Goal: Transaction & Acquisition: Purchase product/service

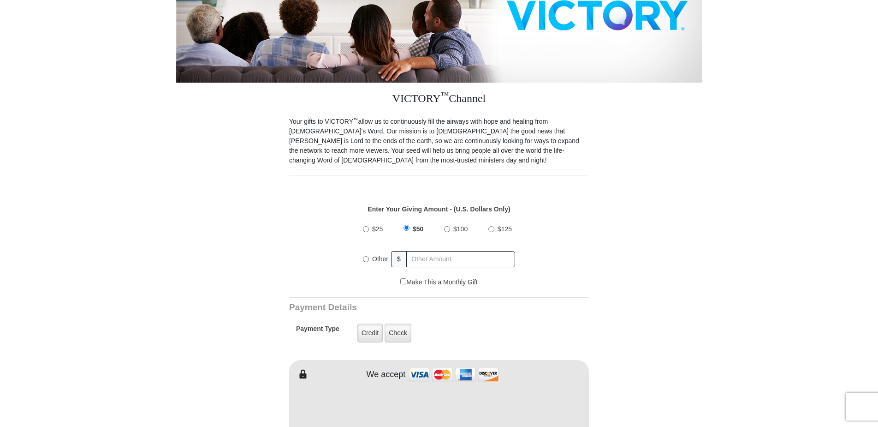
scroll to position [185, 0]
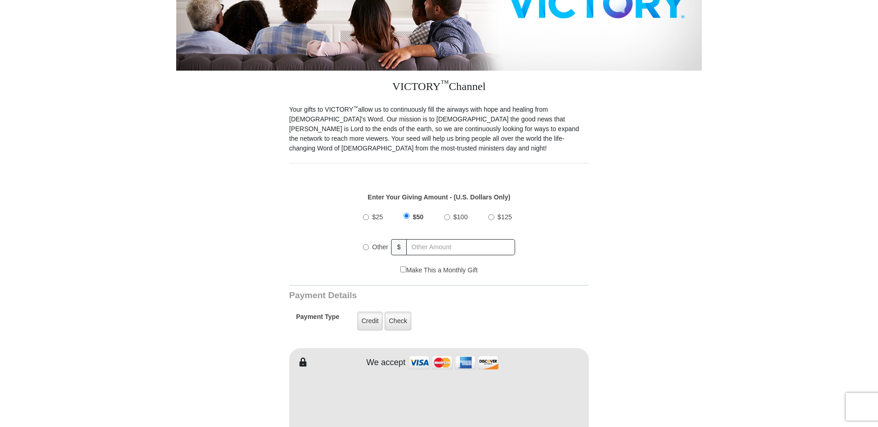
click at [365, 244] on input "Other" at bounding box center [366, 247] width 6 height 6
radio input "true"
type input "148.00"
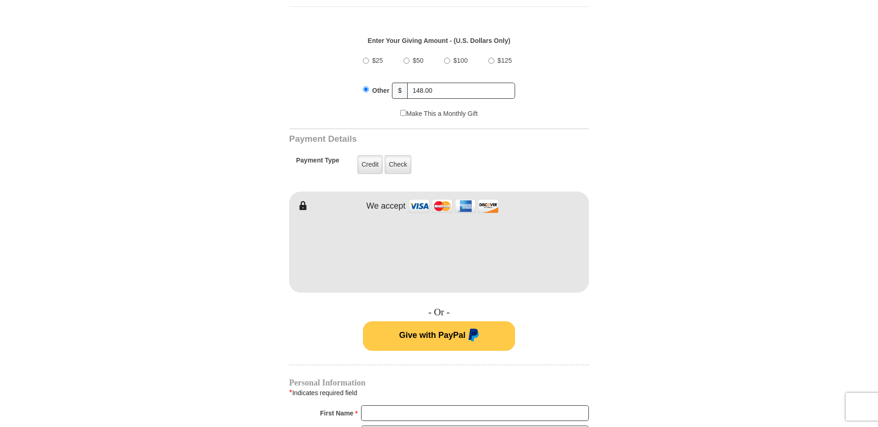
scroll to position [369, 0]
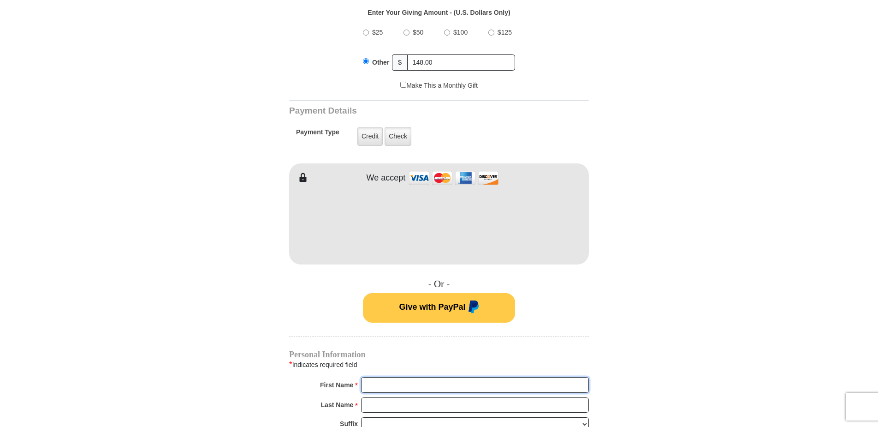
click at [400, 377] on input "First Name *" at bounding box center [475, 385] width 228 height 16
type input "Thomas"
click at [385, 397] on input "Last Name *" at bounding box center [475, 405] width 228 height 16
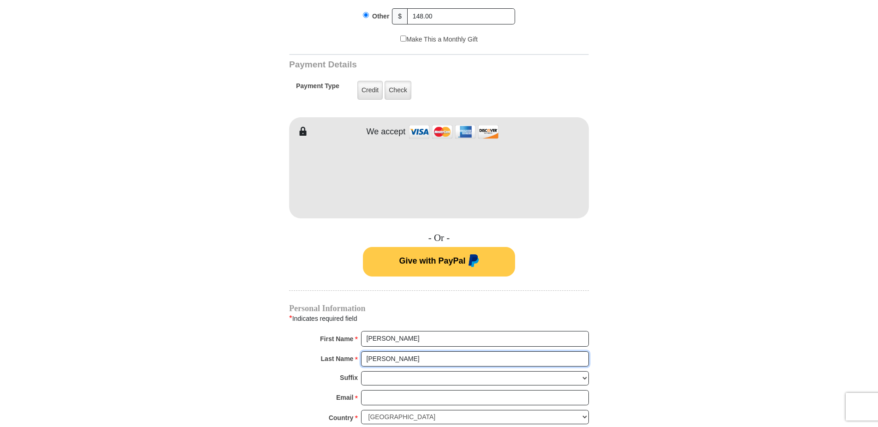
scroll to position [461, 0]
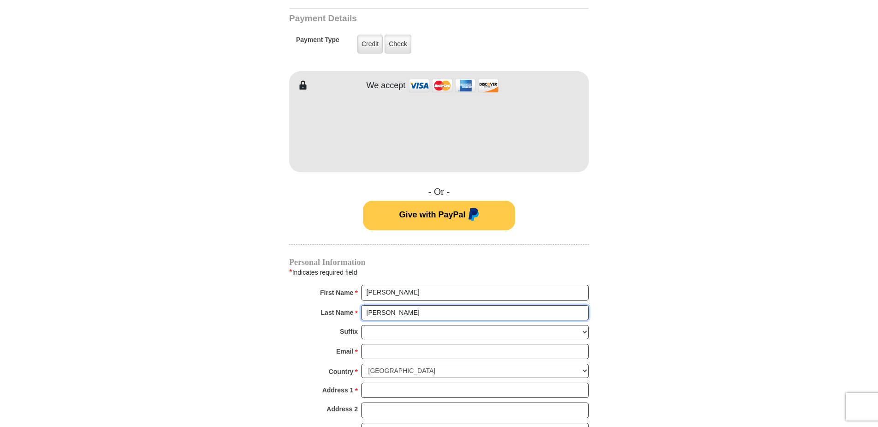
type input "Dillie"
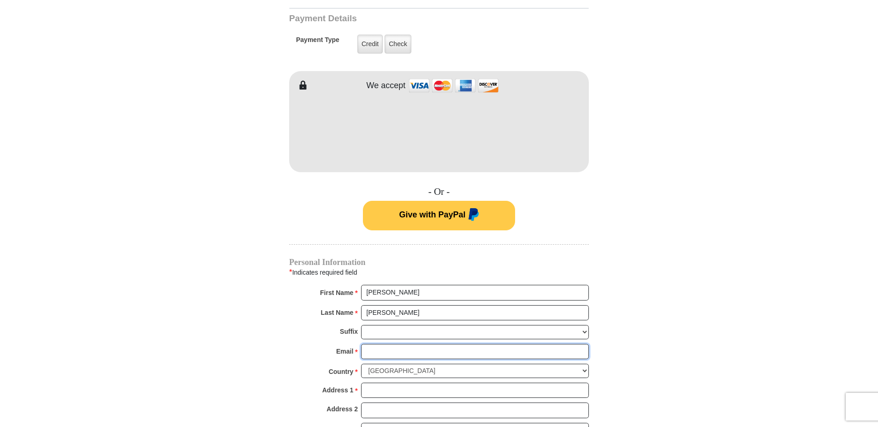
click at [375, 346] on input "Email *" at bounding box center [475, 352] width 228 height 16
type input "tdillie1@verizon.net"
click at [382, 386] on input "Address 1 *" at bounding box center [475, 390] width 228 height 16
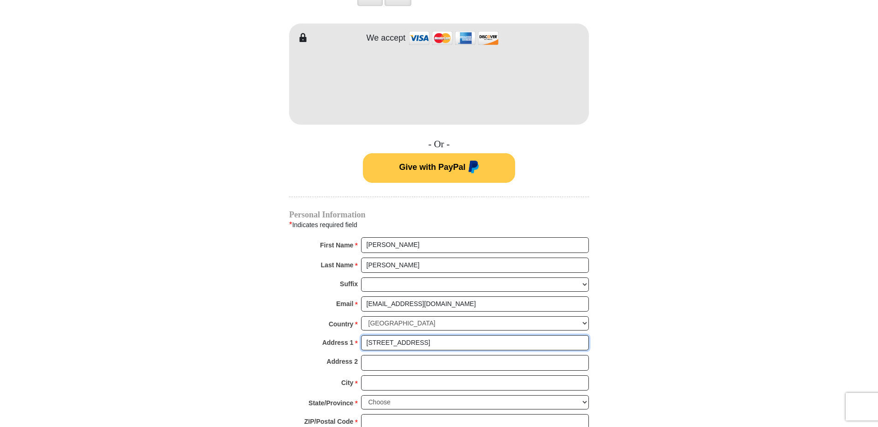
scroll to position [554, 0]
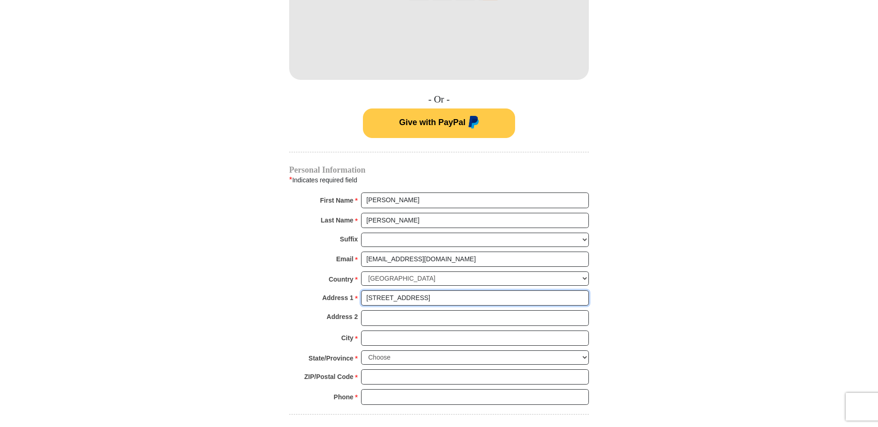
type input "42967 W Whimsical Drive"
click at [380, 330] on input "City *" at bounding box center [475, 338] width 228 height 16
type input "Maricopa"
click at [376, 350] on select "Choose Alabama Alaska American Samoa Arizona Arkansas Armed Forces Americas Arm…" at bounding box center [475, 357] width 228 height 14
select select "AZ"
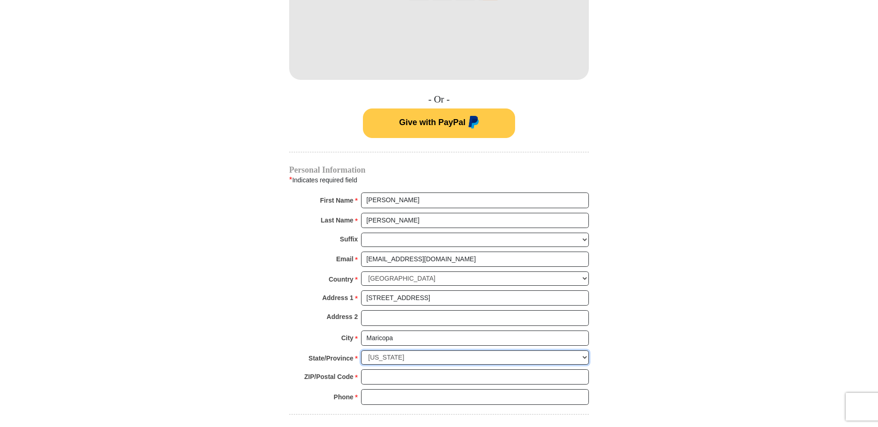
click at [361, 350] on select "Choose Alabama Alaska American Samoa Arizona Arkansas Armed Forces Americas Arm…" at bounding box center [475, 357] width 228 height 14
click at [376, 369] on input "ZIP/Postal Code *" at bounding box center [475, 377] width 228 height 16
type input "85138"
click at [378, 389] on input "Phone * *" at bounding box center [475, 397] width 228 height 16
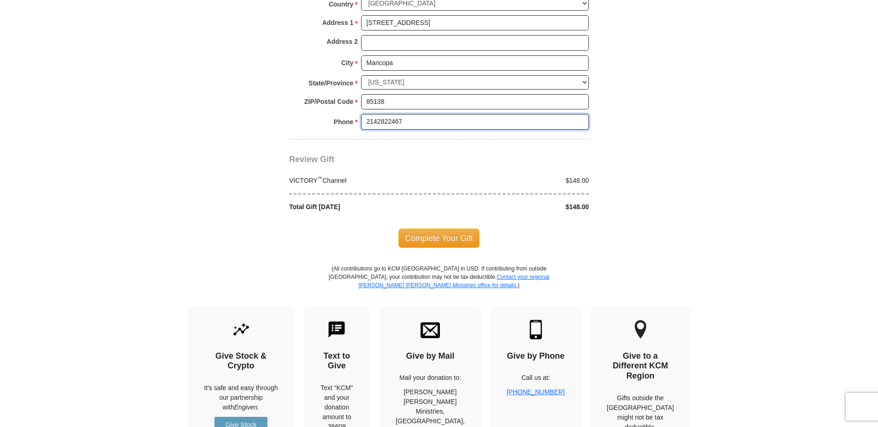
scroll to position [830, 0]
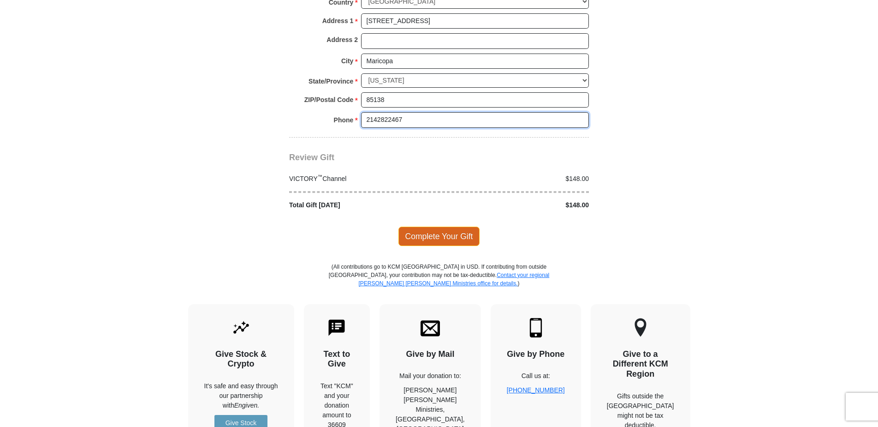
type input "2142822467"
click at [433, 227] on span "Complete Your Gift" at bounding box center [440, 236] width 82 height 19
